Goal: Check status: Check status

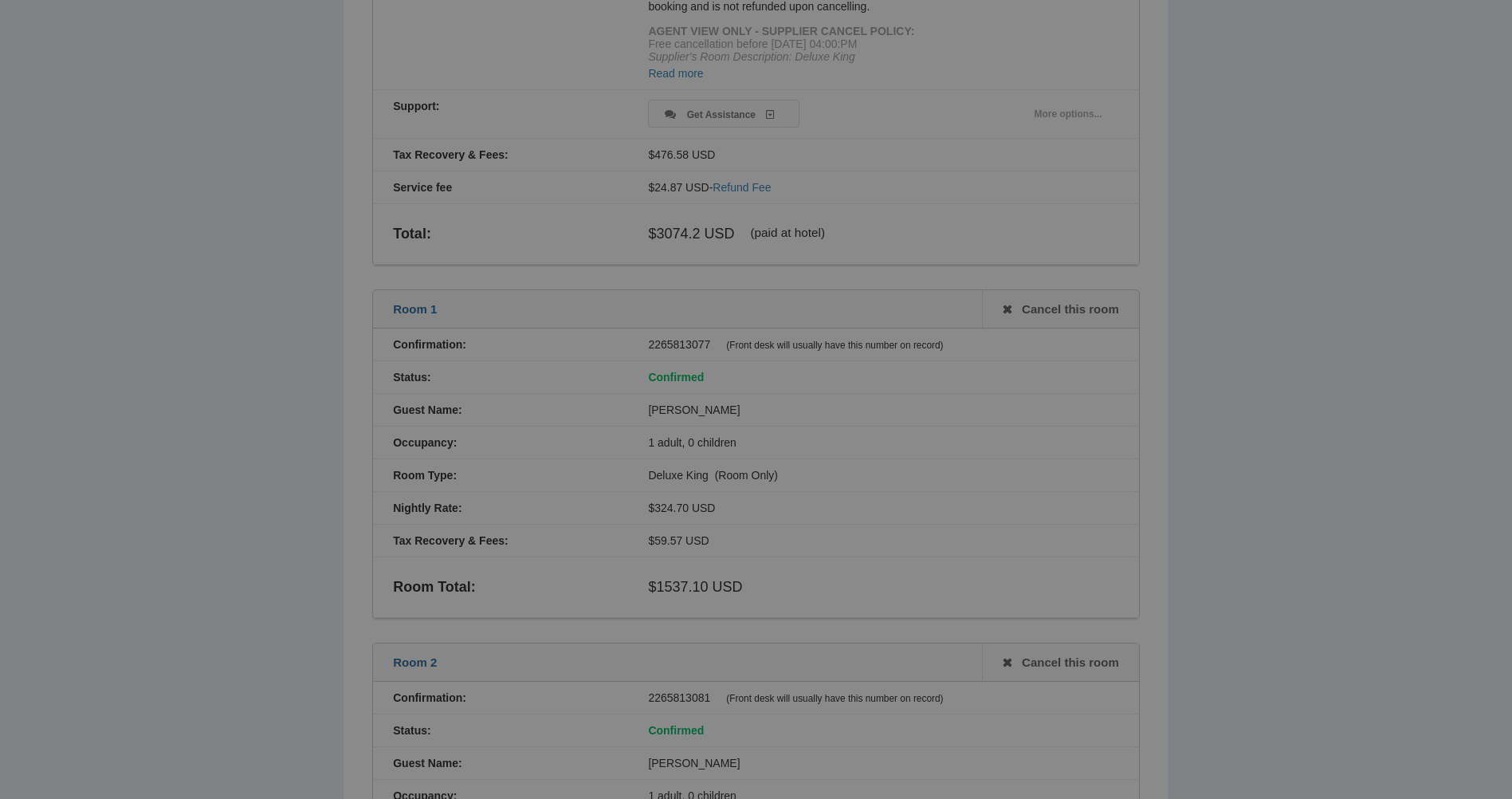
scroll to position [797, 0]
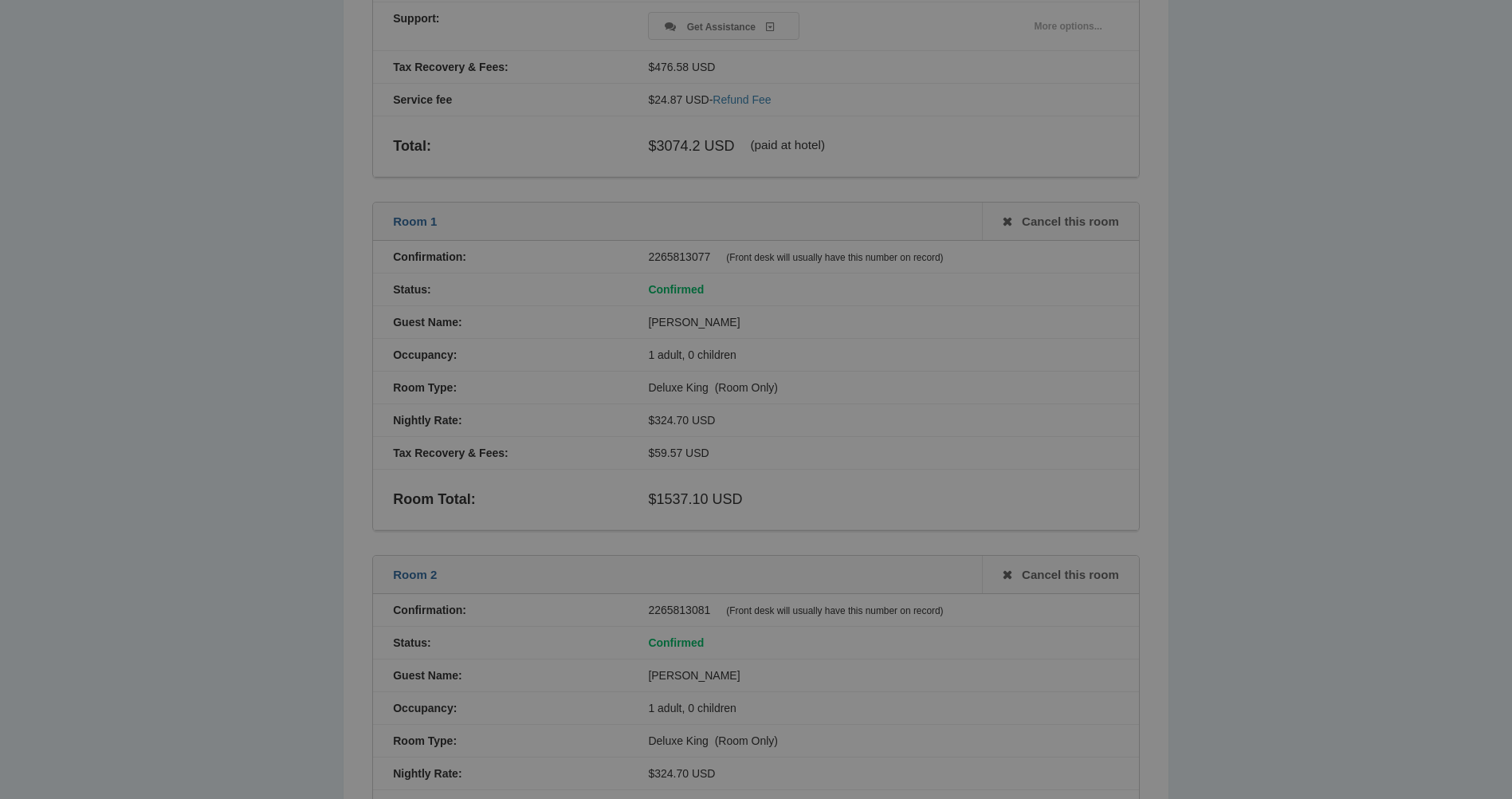
click at [684, 253] on div "2265813077 (Front desk will usually have this number on record)" at bounding box center [884, 257] width 510 height 13
copy div "2265813077"
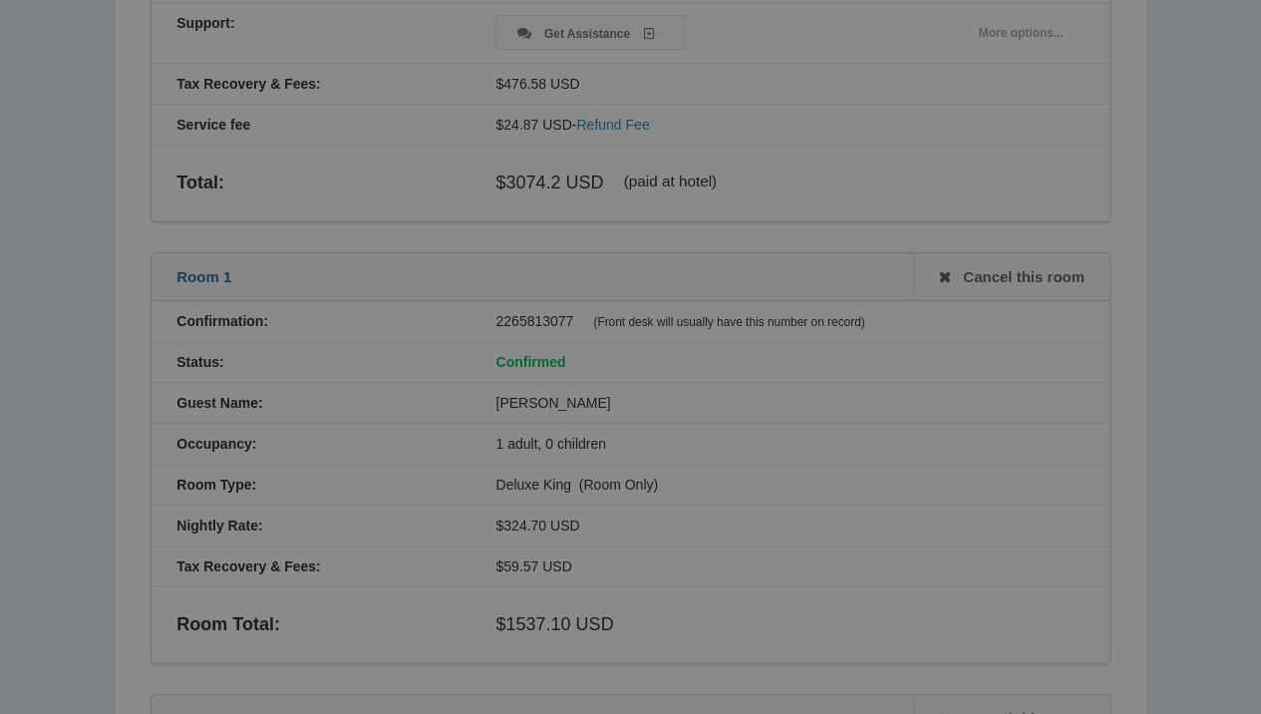
click at [546, 315] on div "2265813077 (Front desk will usually have this number on record)" at bounding box center [790, 321] width 638 height 16
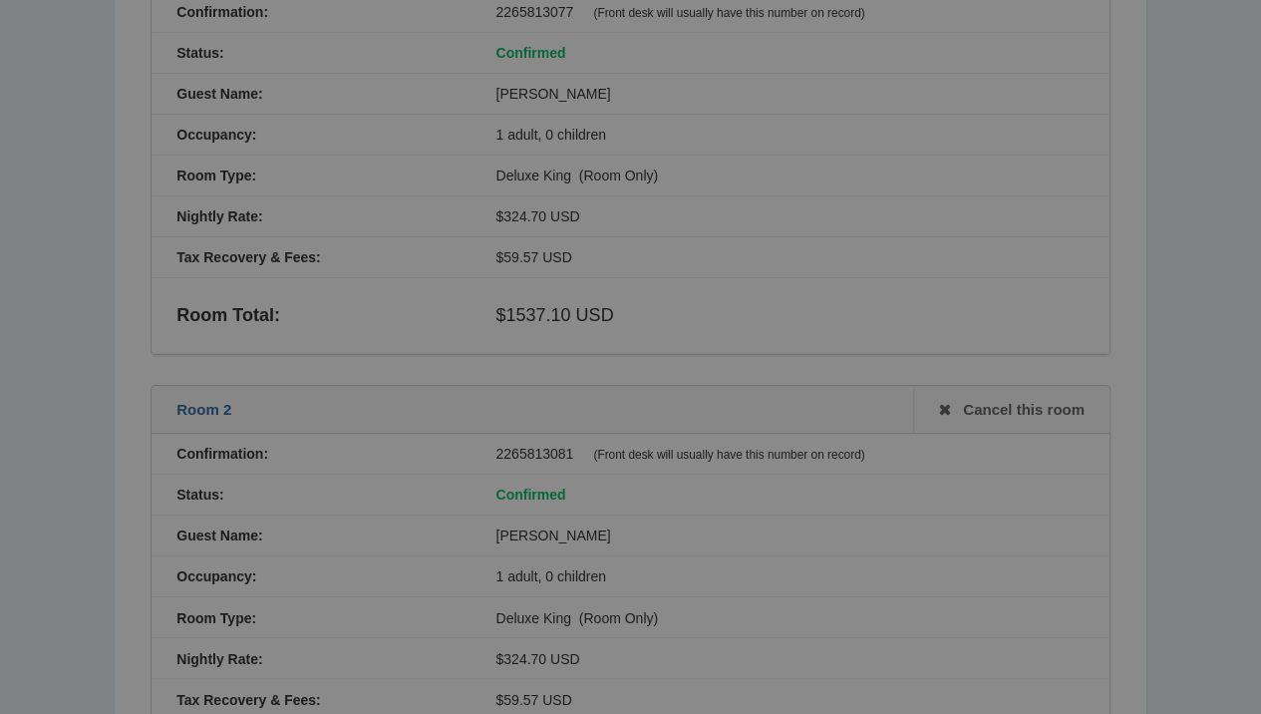
scroll to position [1329, 0]
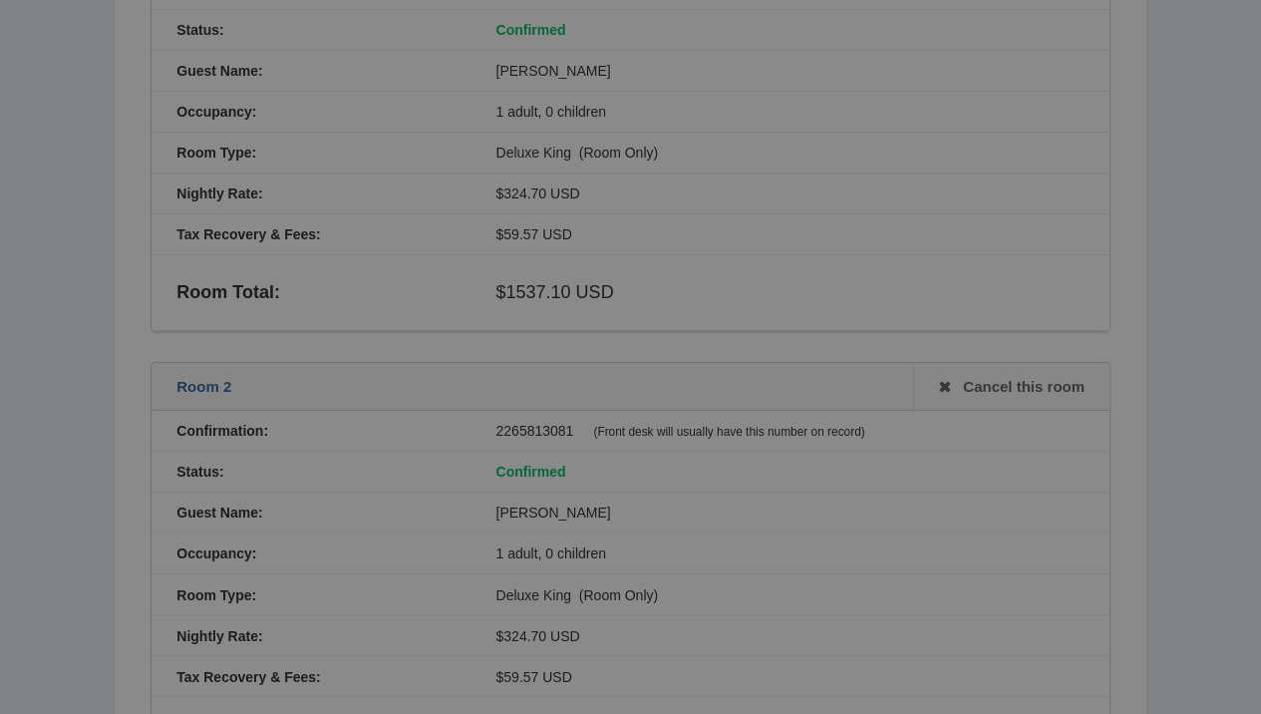
drag, startPoint x: 575, startPoint y: 422, endPoint x: 490, endPoint y: 427, distance: 85.9
click at [490, 427] on div "2265813081 (Front desk will usually have this number on record)" at bounding box center [790, 431] width 638 height 16
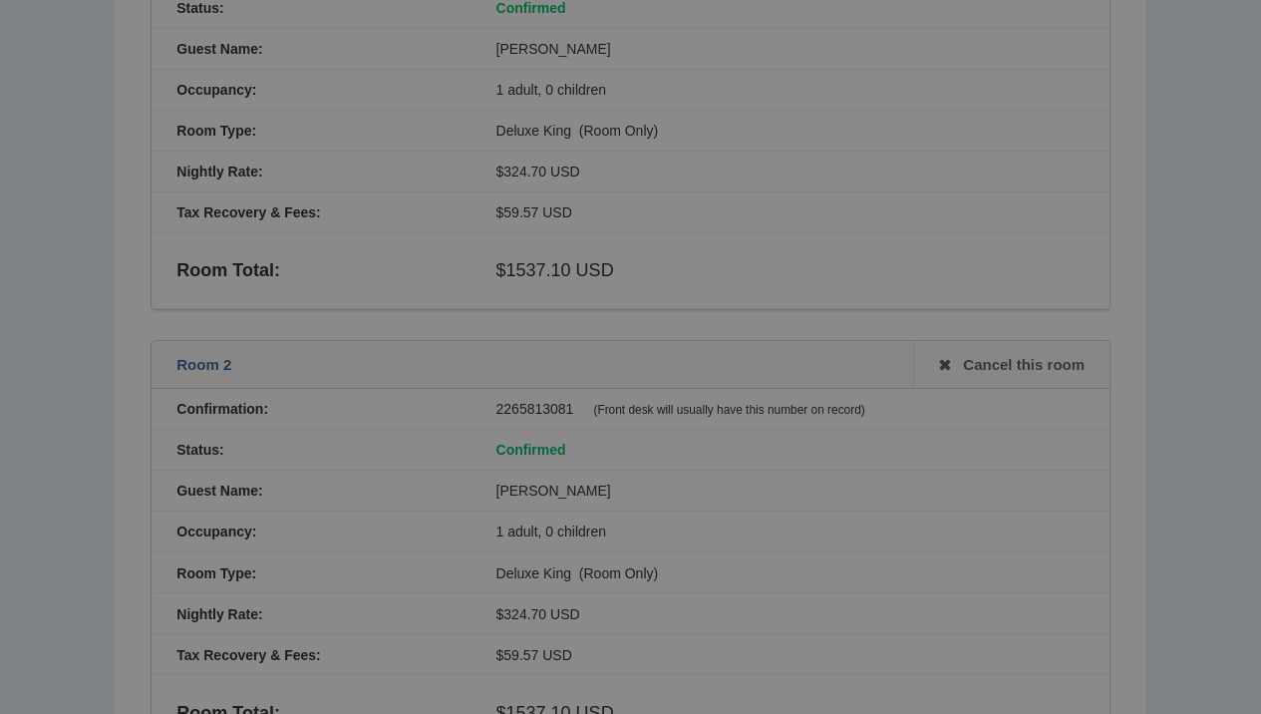
scroll to position [1212, 0]
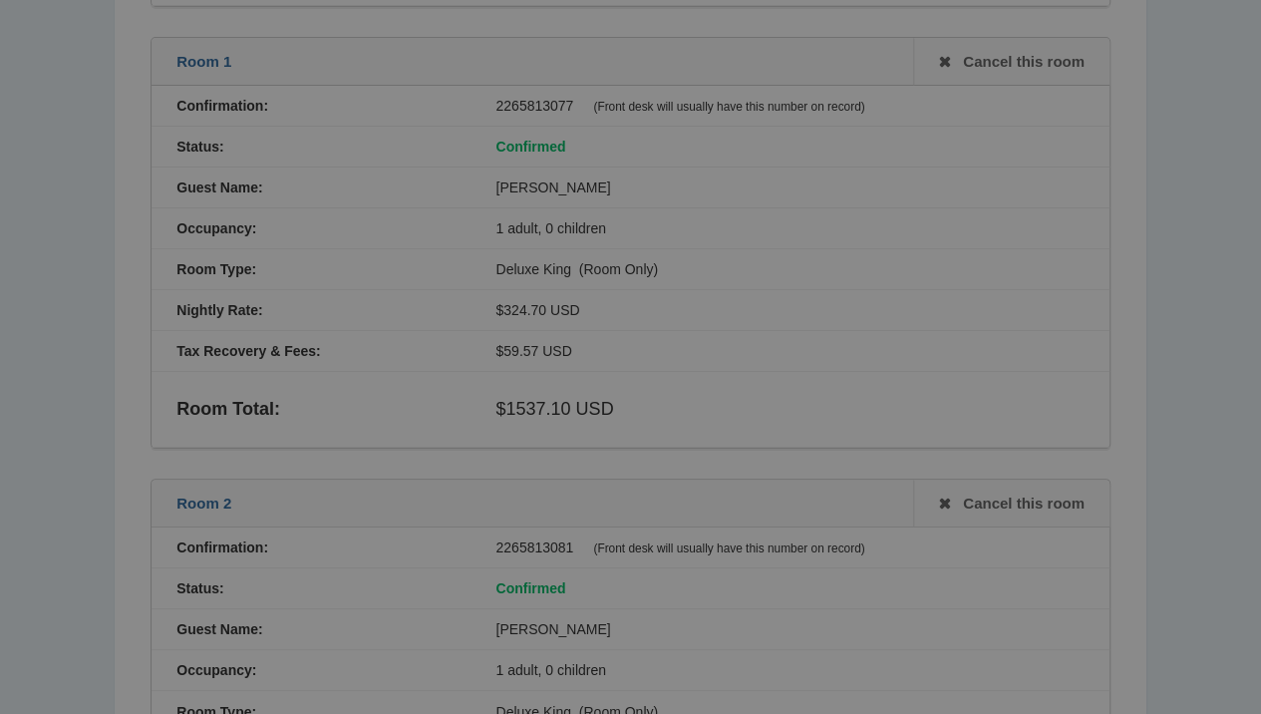
click at [541, 109] on div "Confirmation: 2265813077 (Front desk will usually have this number on record)" at bounding box center [631, 106] width 958 height 41
copy div "2265813077"
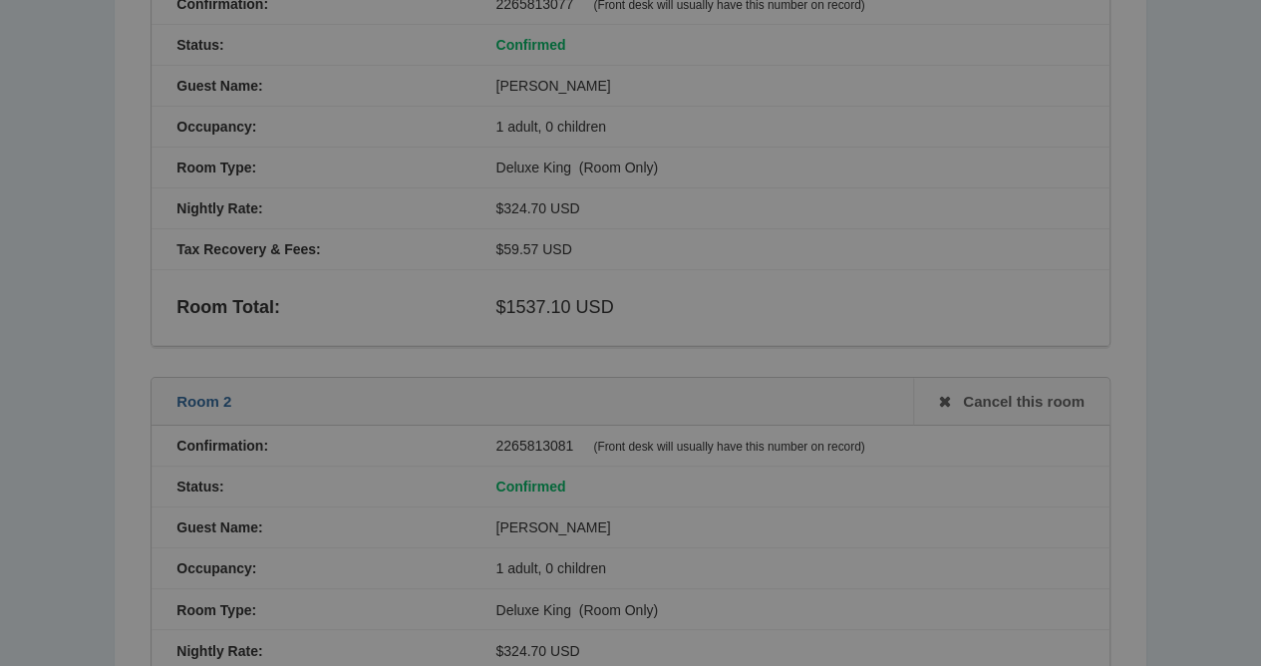
scroll to position [1479, 0]
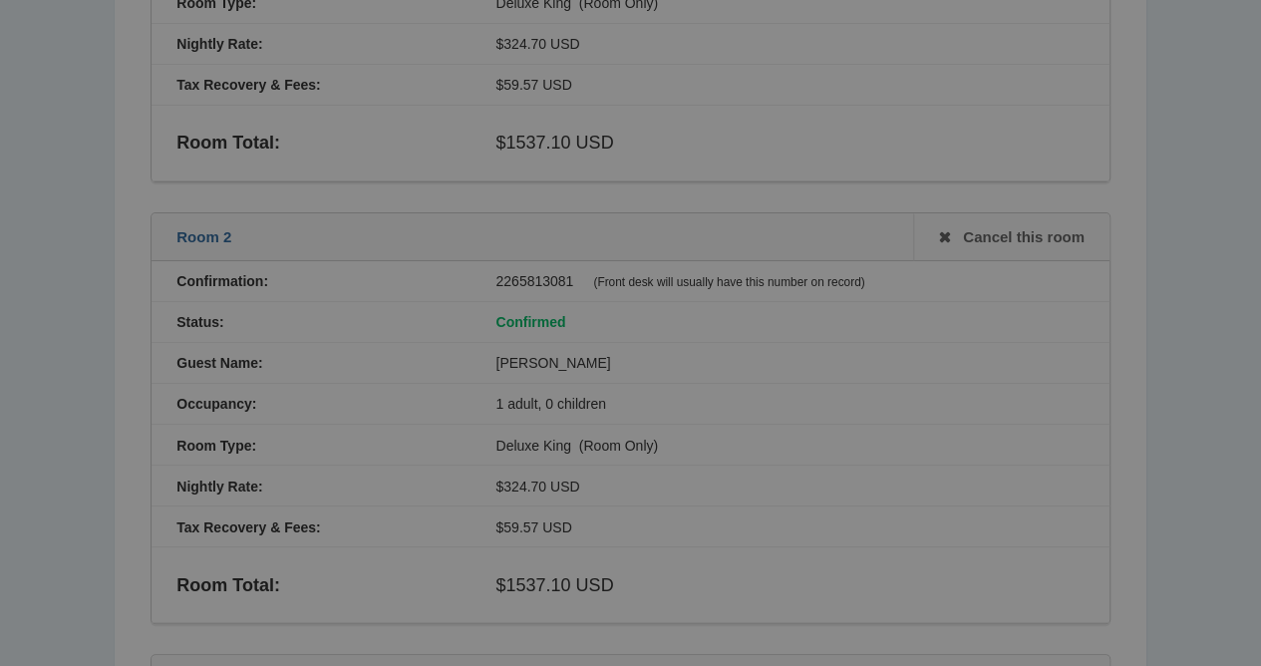
click at [546, 273] on div "2265813081 (Front desk will usually have this number on record)" at bounding box center [790, 281] width 638 height 16
copy div "2265813081"
click at [551, 261] on div "Confirmation: 2265813081 (Front desk will usually have this number on record)" at bounding box center [631, 281] width 958 height 41
click at [539, 277] on div "2265813081 (Front desk will usually have this number on record)" at bounding box center [790, 281] width 638 height 16
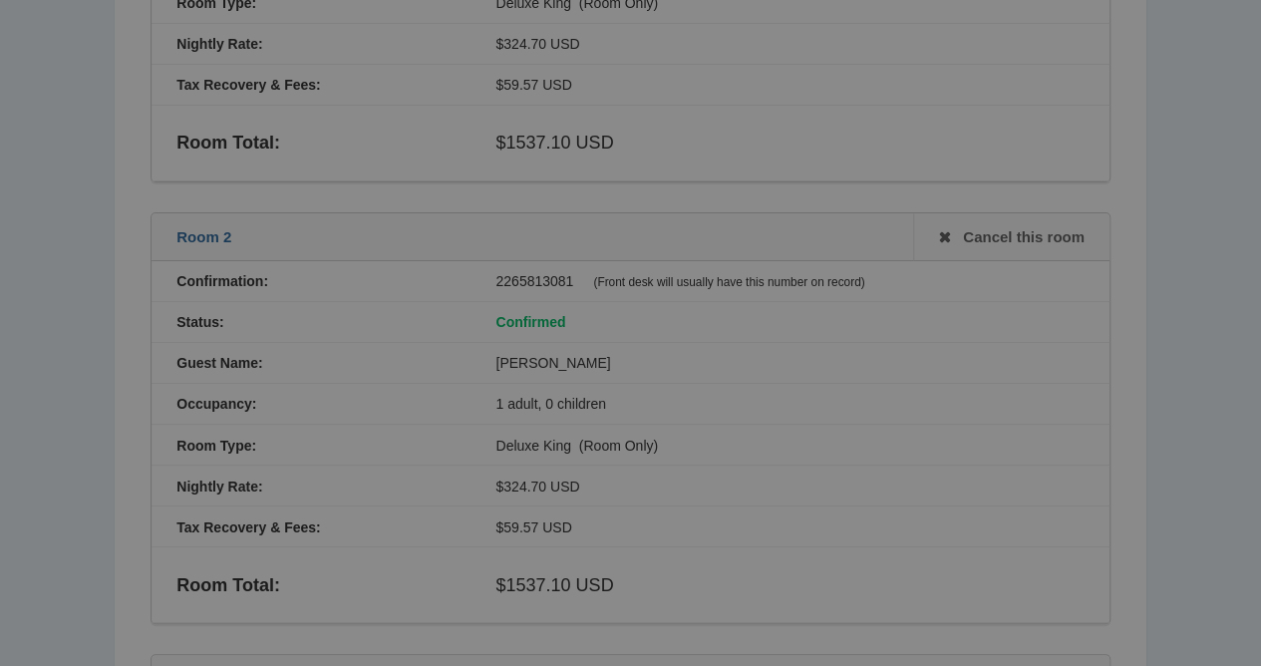
click at [539, 277] on div "2265813081 (Front desk will usually have this number on record)" at bounding box center [790, 281] width 638 height 16
copy div "2265813081"
